Goal: Task Accomplishment & Management: Use online tool/utility

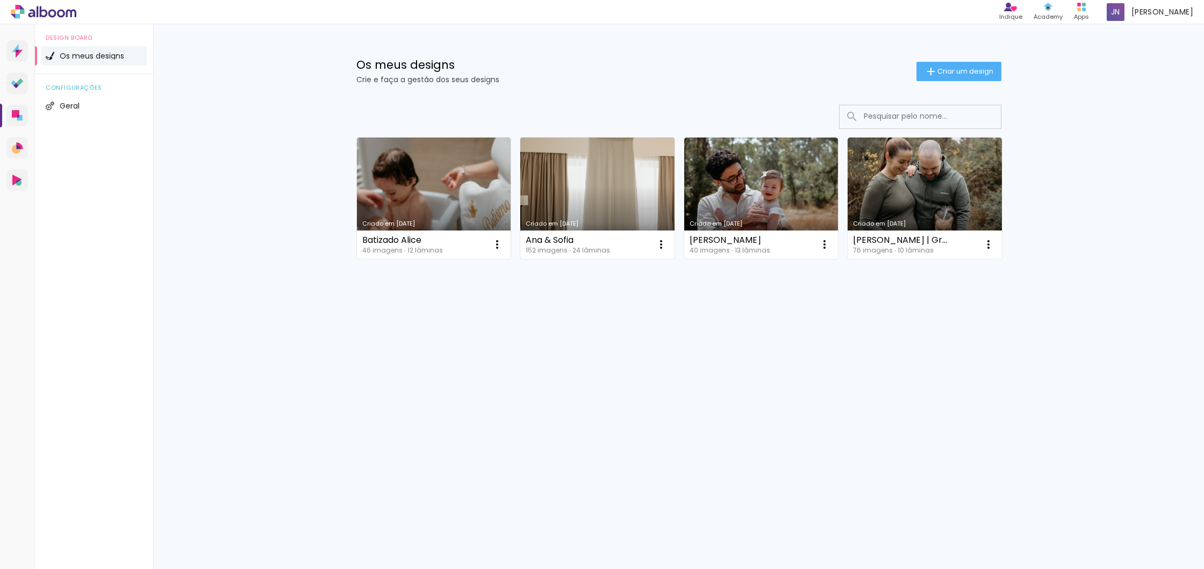
click at [665, 189] on link "Criado em [DATE]" at bounding box center [597, 198] width 154 height 121
